Goal: Task Accomplishment & Management: Use online tool/utility

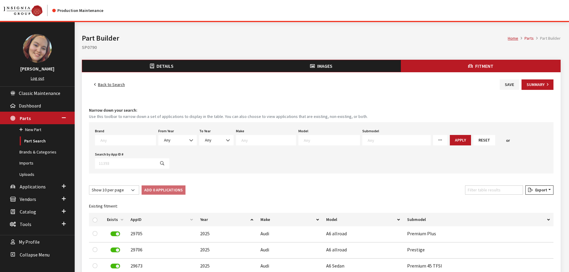
click at [158, 67] on span "Details" at bounding box center [164, 66] width 17 height 6
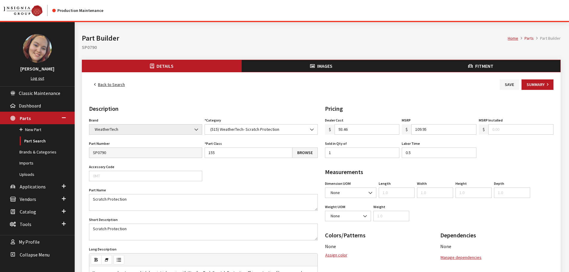
click at [296, 63] on button "Images" at bounding box center [320, 66] width 159 height 12
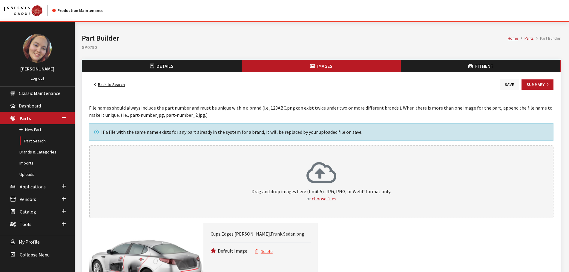
click at [506, 84] on button "Save" at bounding box center [508, 84] width 19 height 10
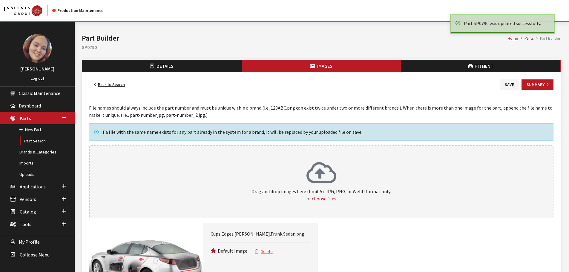
click at [109, 85] on link "Back to Search" at bounding box center [109, 84] width 41 height 10
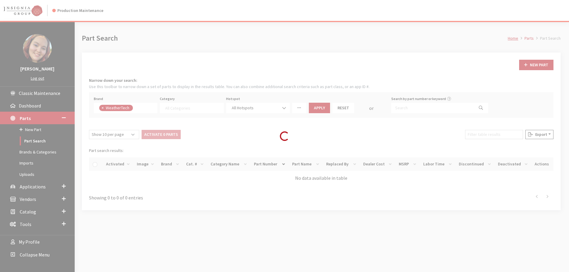
select select
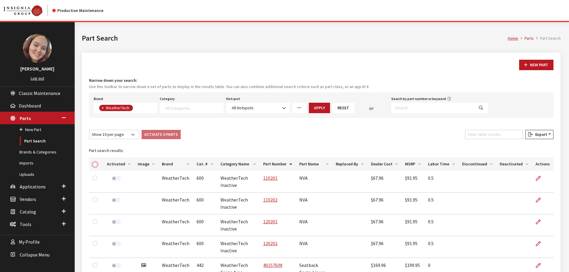
click at [94, 164] on input "checkbox" at bounding box center [95, 164] width 5 height 5
checkbox input "true"
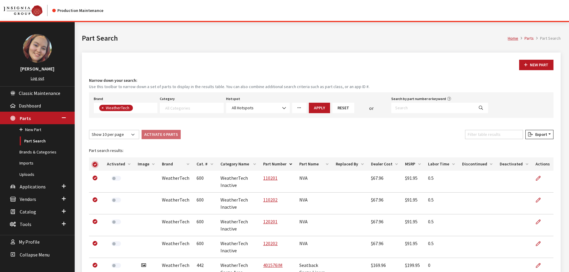
checkbox input "true"
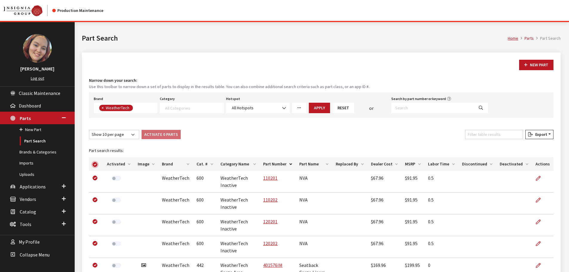
checkbox input "true"
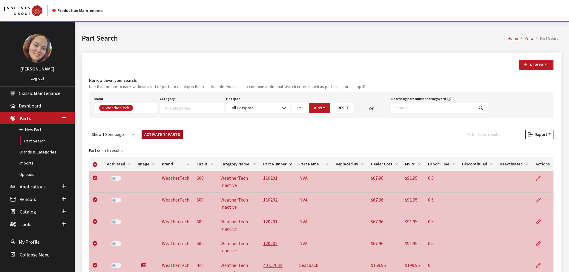
click at [171, 135] on button "Activate 74 Parts" at bounding box center [161, 134] width 41 height 9
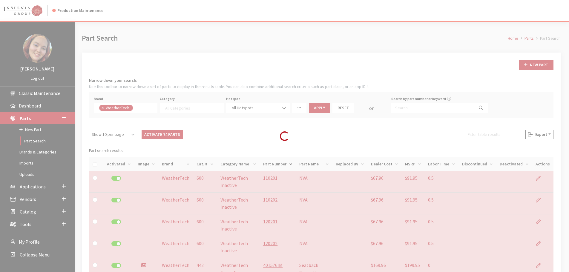
checkbox input "false"
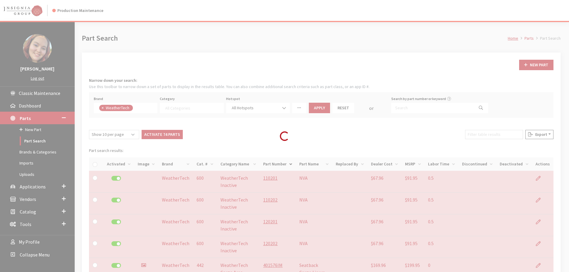
checkbox input "false"
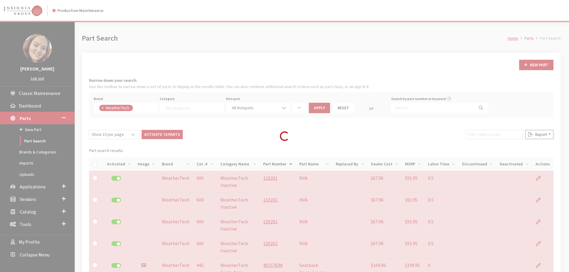
checkbox input "false"
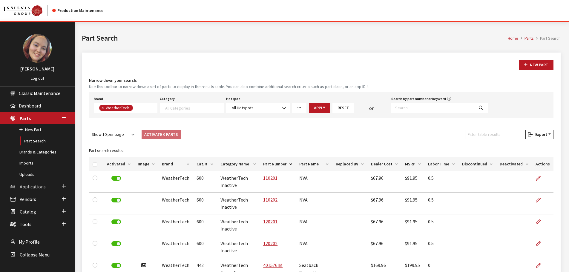
click at [32, 184] on span "Applications" at bounding box center [33, 187] width 26 height 6
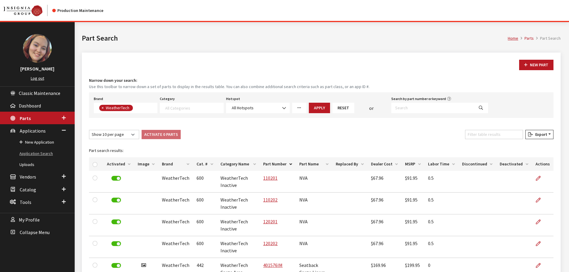
click at [36, 151] on link "Application Search" at bounding box center [37, 153] width 75 height 11
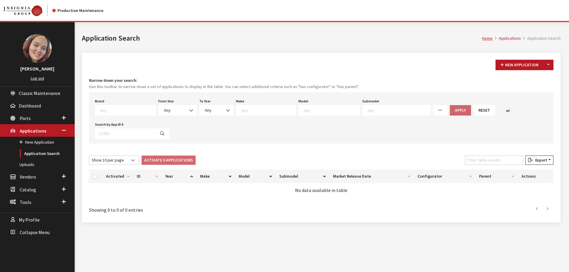
click at [304, 109] on textarea "Search" at bounding box center [332, 109] width 56 height 5
type textarea "pali"
select select "1068"
select select
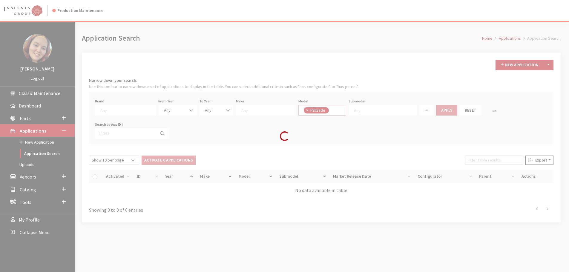
scroll to position [4372, 0]
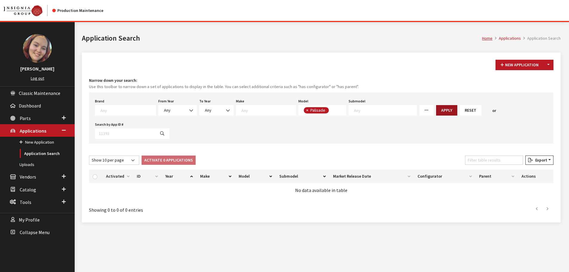
click at [436, 109] on button "Apply" at bounding box center [446, 110] width 21 height 10
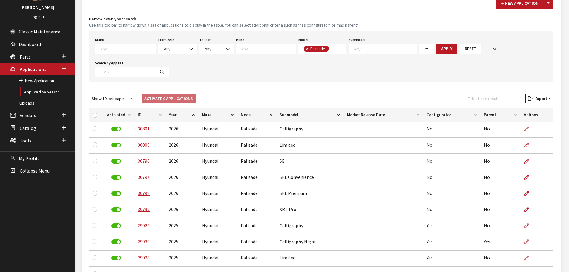
scroll to position [90, 0]
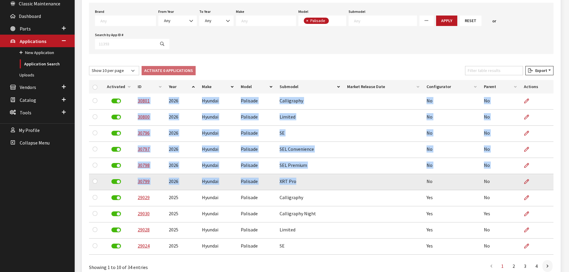
drag, startPoint x: 144, startPoint y: 102, endPoint x: 332, endPoint y: 184, distance: 204.7
click at [332, 184] on tbody "30801 2026 Hyundai Palisade Calligraphy No No 30800 2026 Hyundai Palisade Limit…" at bounding box center [321, 173] width 464 height 161
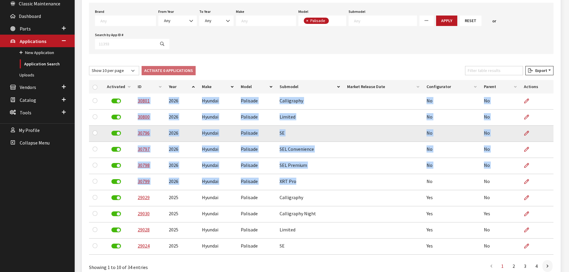
copy tbody "30801 2026 Hyundai Palisade Calligraphy No No 30800 2026 Hyundai Palisade Limit…"
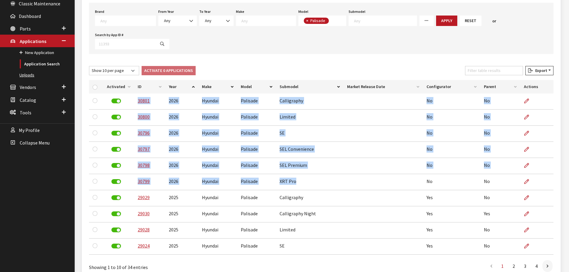
click at [34, 71] on link "Uploads" at bounding box center [37, 75] width 75 height 11
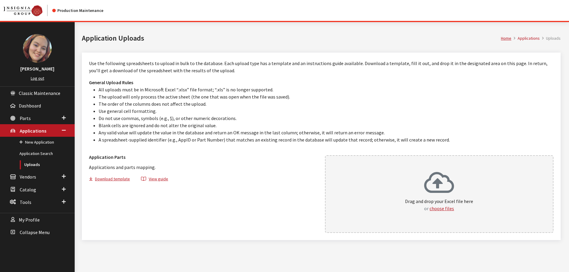
click at [387, 175] on div "Drag and drop your Excel file here or choose files" at bounding box center [439, 194] width 229 height 78
